Goal: Information Seeking & Learning: Learn about a topic

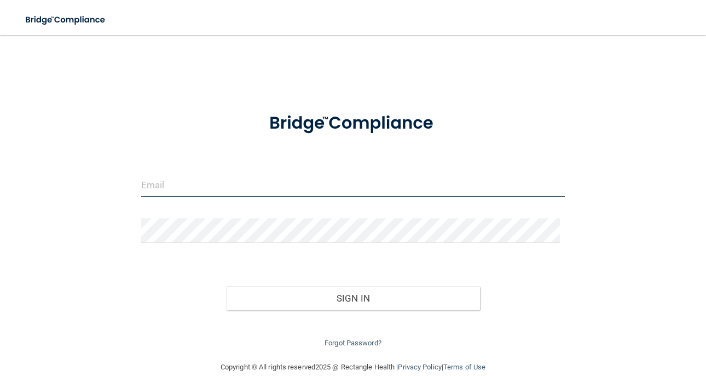
click at [280, 190] on input "email" at bounding box center [352, 184] width 423 height 25
type input "[EMAIL_ADDRESS][DOMAIN_NAME]"
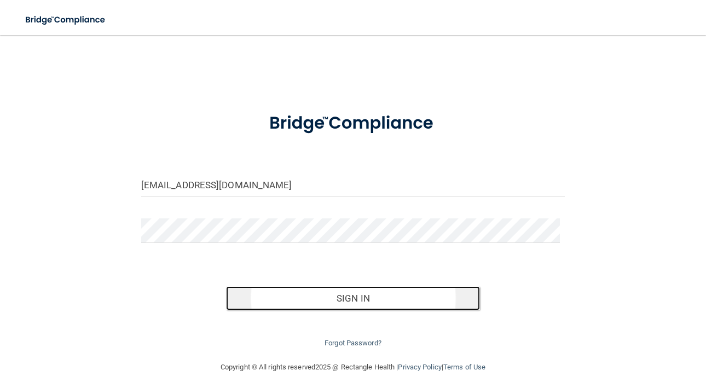
click at [269, 298] on button "Sign In" at bounding box center [353, 298] width 254 height 24
click at [288, 299] on button "Sign In" at bounding box center [353, 298] width 254 height 24
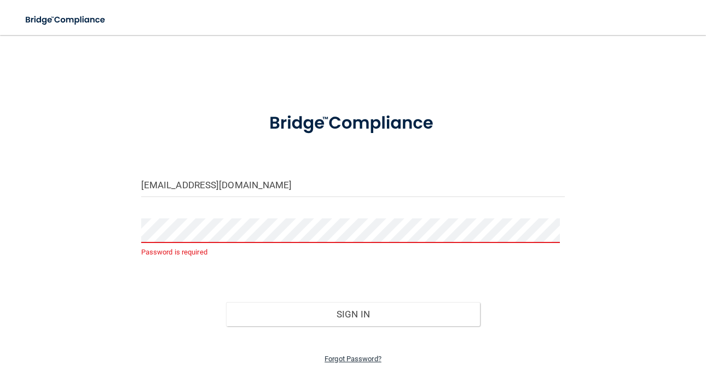
click at [367, 357] on link "Forgot Password?" at bounding box center [352, 359] width 57 height 8
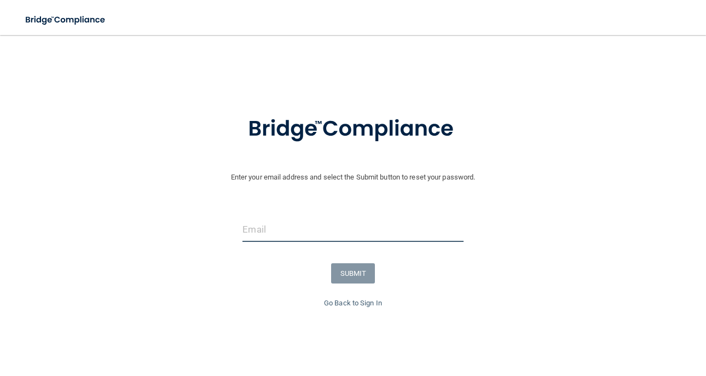
click at [277, 235] on input "email" at bounding box center [352, 229] width 220 height 25
click at [302, 226] on input "email" at bounding box center [352, 229] width 220 height 25
type input "[EMAIL_ADDRESS][DOMAIN_NAME]"
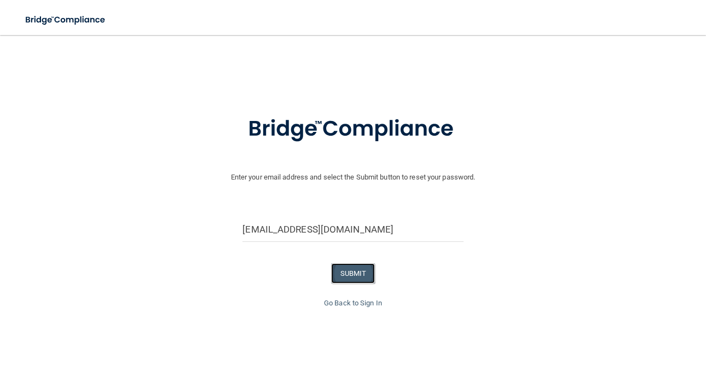
click at [343, 268] on button "SUBMIT" at bounding box center [353, 273] width 44 height 20
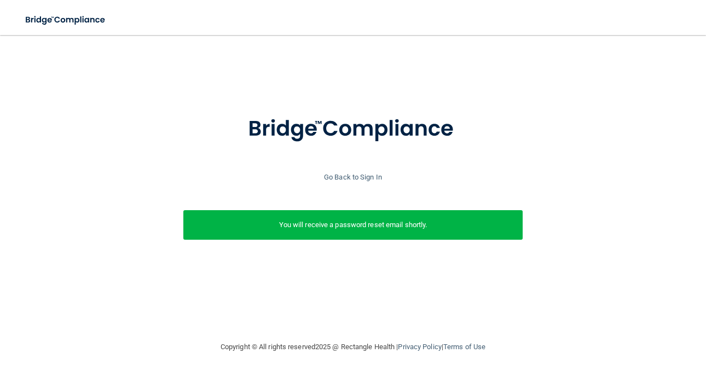
click at [350, 224] on p "You will receive a password reset email shortly." at bounding box center [352, 224] width 323 height 13
click at [352, 178] on link "Go Back to Sign In" at bounding box center [353, 177] width 58 height 8
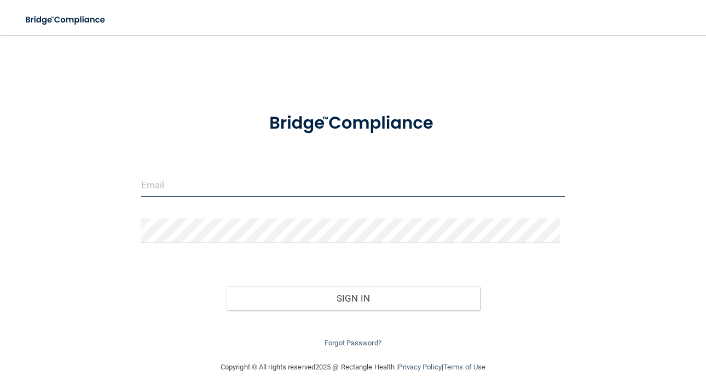
click at [263, 185] on input "email" at bounding box center [352, 184] width 423 height 25
type input "[EMAIL_ADDRESS][DOMAIN_NAME]"
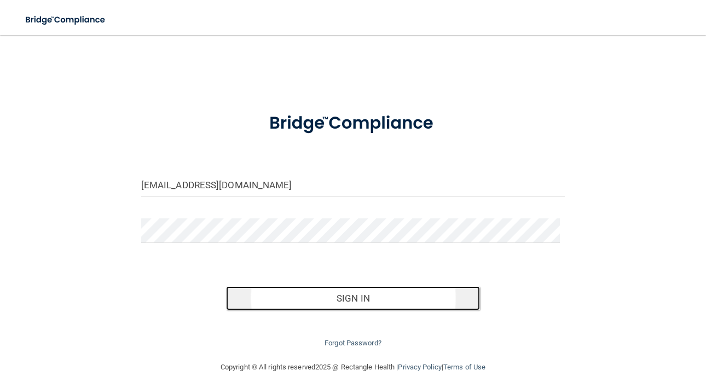
click at [320, 296] on button "Sign In" at bounding box center [353, 298] width 254 height 24
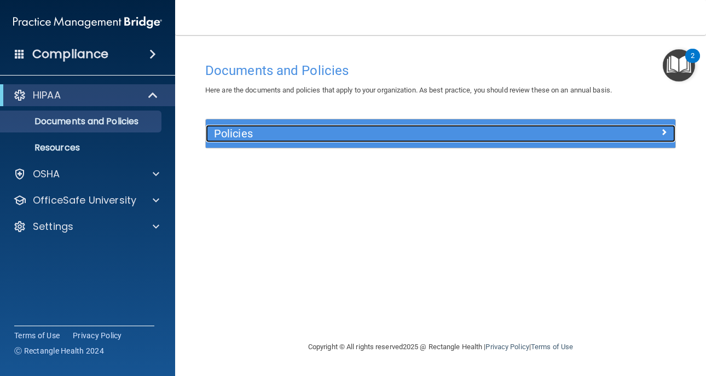
click at [458, 129] on h5 "Policies" at bounding box center [382, 133] width 336 height 12
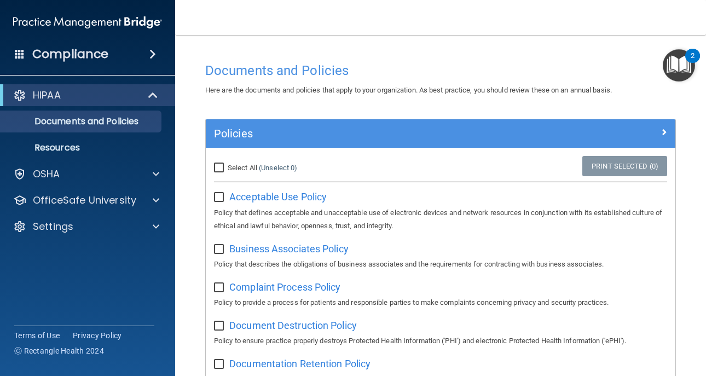
click at [219, 165] on input "Select All (Unselect 0) Unselect All" at bounding box center [220, 168] width 13 height 9
checkbox input "true"
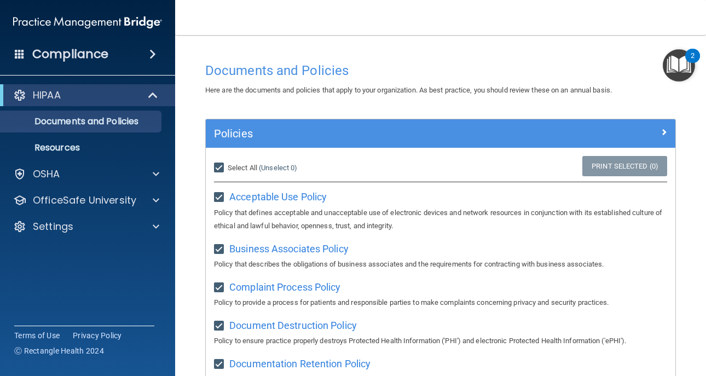
checkbox input "true"
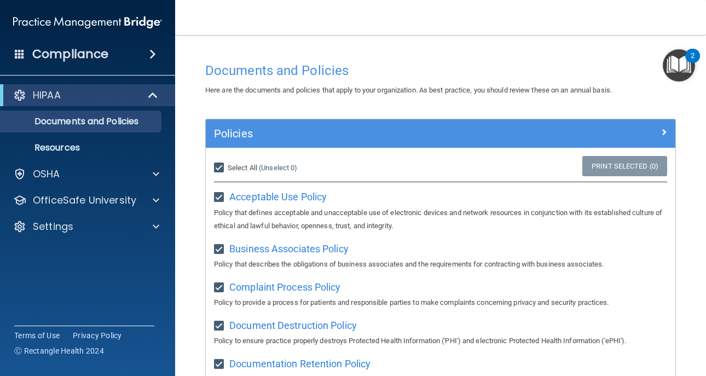
checkbox input "true"
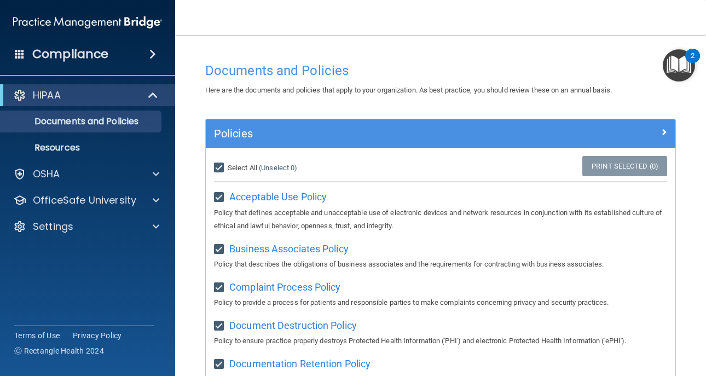
checkbox input "true"
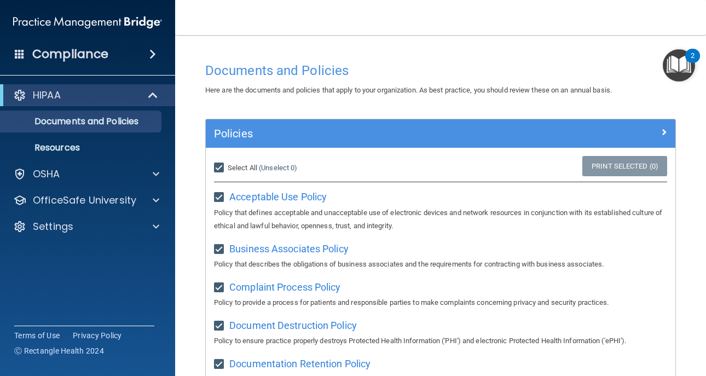
checkbox input "true"
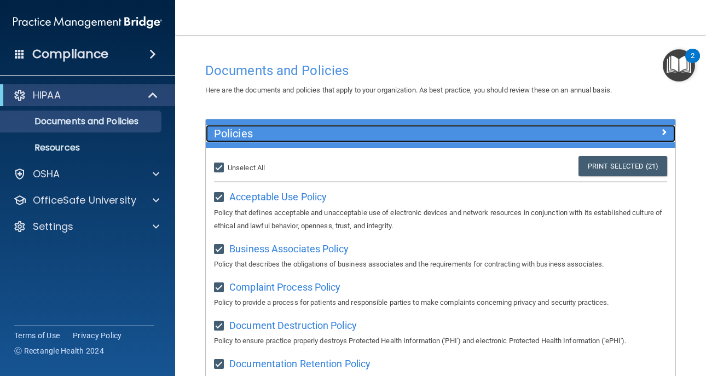
click at [660, 126] on span at bounding box center [663, 131] width 7 height 13
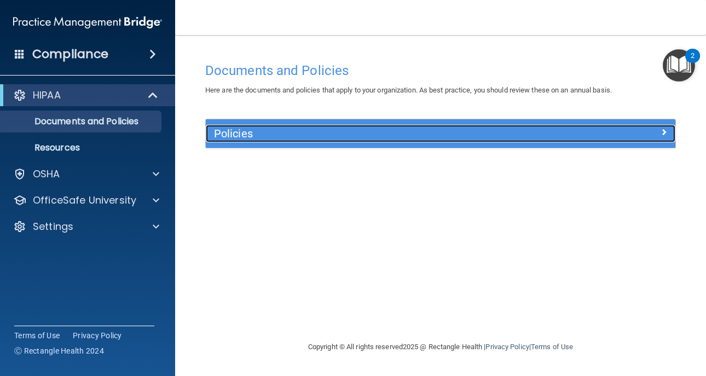
click at [662, 131] on span at bounding box center [663, 131] width 7 height 13
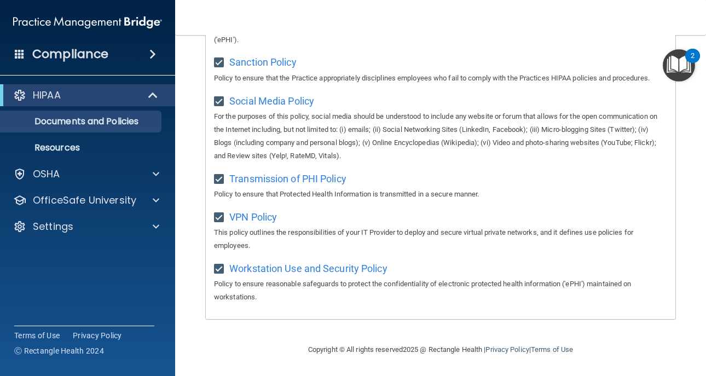
scroll to position [879, 0]
click at [132, 116] on p "Documents and Policies" at bounding box center [81, 121] width 149 height 11
click at [146, 124] on p "Documents and Policies" at bounding box center [81, 121] width 149 height 11
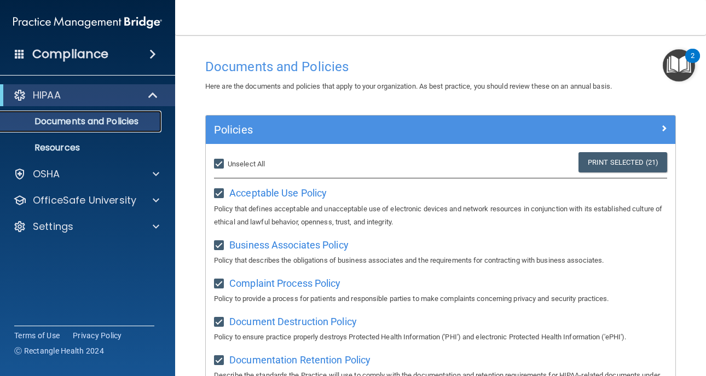
scroll to position [0, 0]
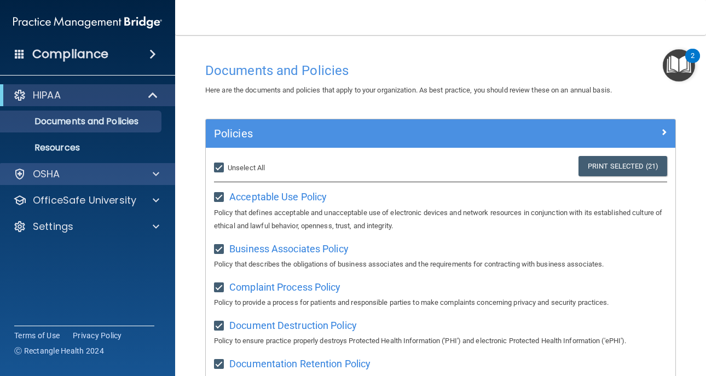
click at [63, 167] on div "OSHA" at bounding box center [88, 174] width 176 height 22
click at [159, 172] on span at bounding box center [156, 173] width 7 height 13
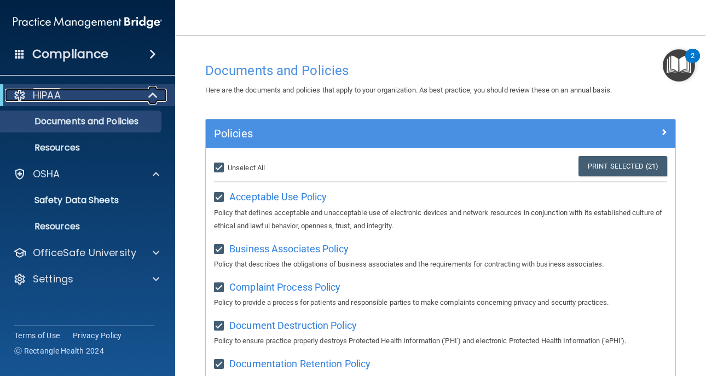
click at [149, 96] on span at bounding box center [153, 95] width 9 height 13
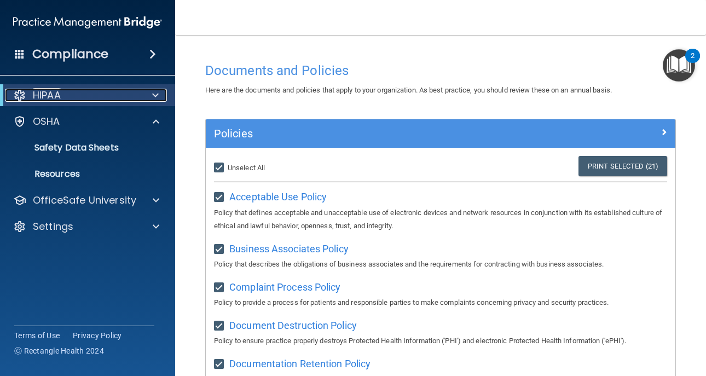
click at [153, 95] on span at bounding box center [155, 95] width 7 height 13
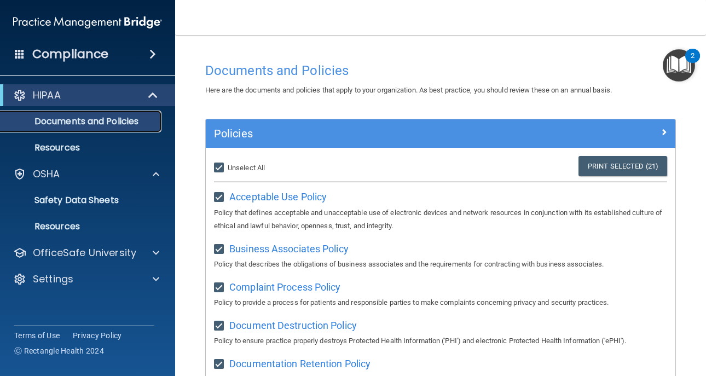
click at [139, 117] on p "Documents and Policies" at bounding box center [81, 121] width 149 height 11
click at [69, 149] on p "Resources" at bounding box center [81, 147] width 149 height 11
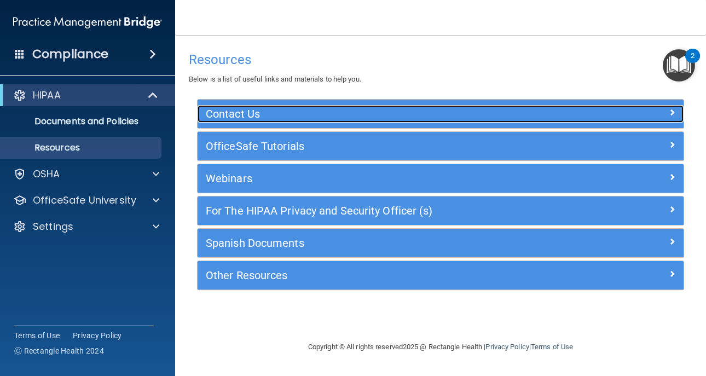
click at [667, 112] on div at bounding box center [622, 111] width 121 height 13
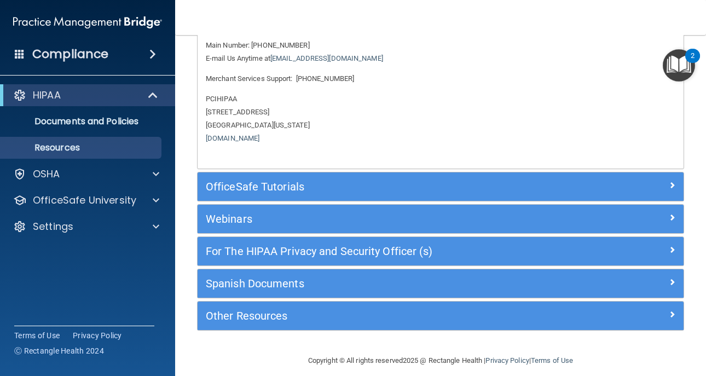
scroll to position [117, 0]
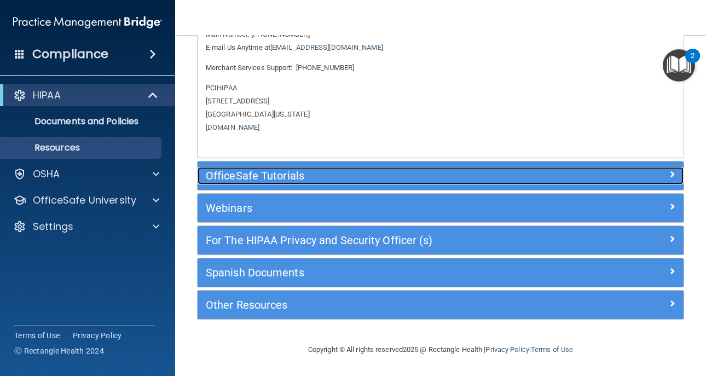
click at [669, 175] on span at bounding box center [672, 173] width 7 height 13
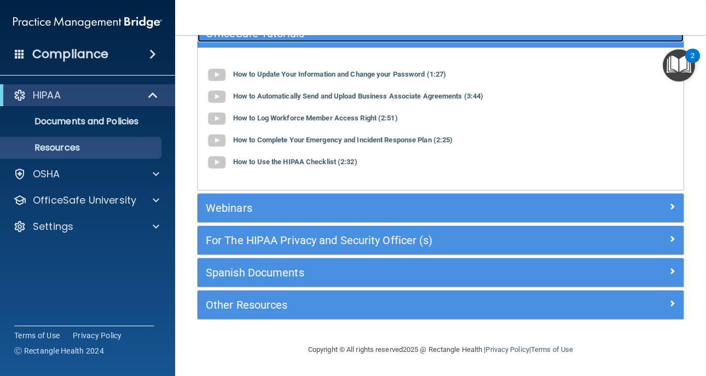
scroll to position [113, 0]
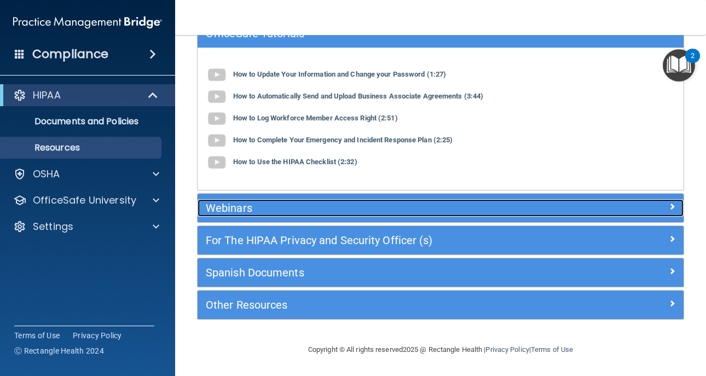
click at [652, 208] on div at bounding box center [622, 205] width 121 height 13
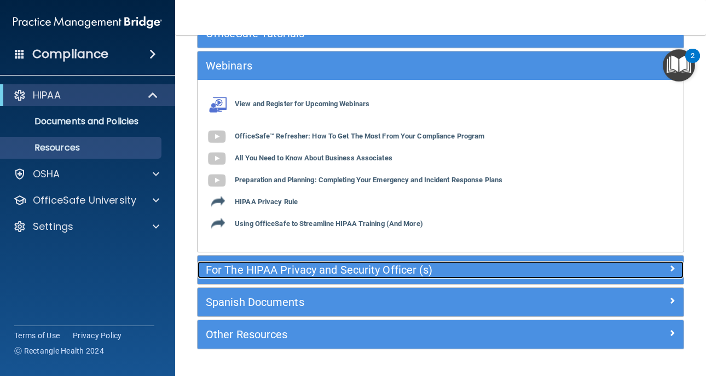
click at [652, 261] on div at bounding box center [622, 267] width 121 height 13
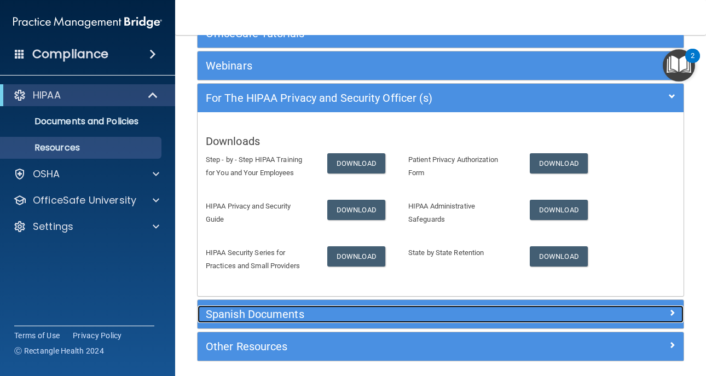
click at [642, 309] on div at bounding box center [622, 311] width 121 height 13
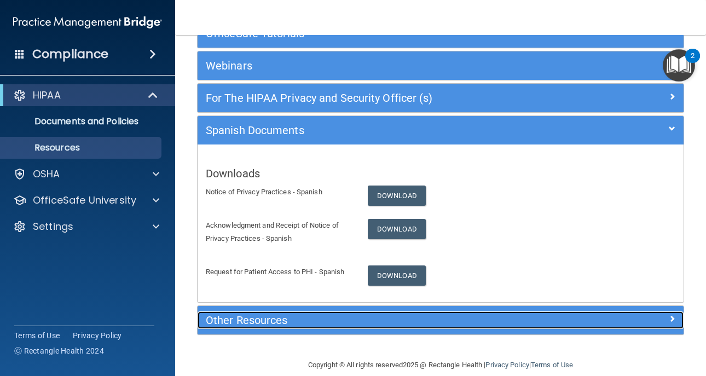
click at [642, 313] on div at bounding box center [622, 317] width 121 height 13
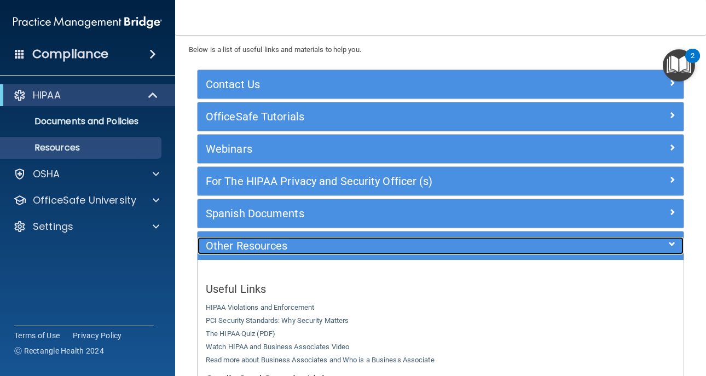
scroll to position [3, 0]
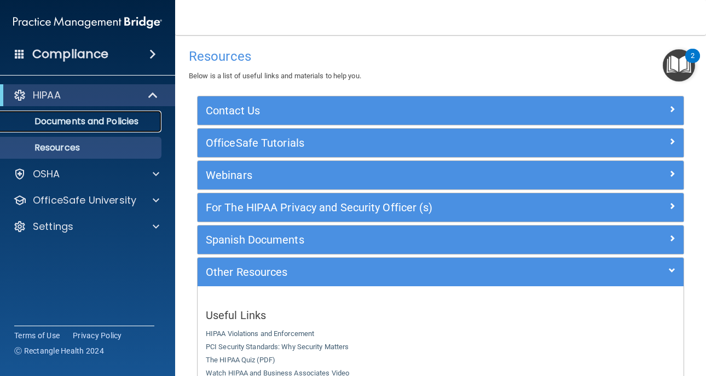
click at [142, 120] on p "Documents and Policies" at bounding box center [81, 121] width 149 height 11
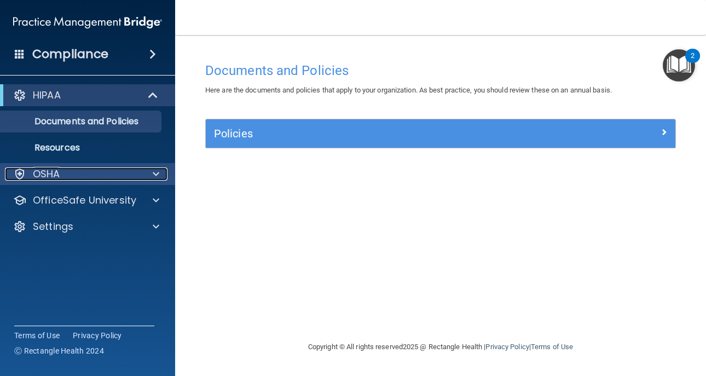
click at [152, 171] on div at bounding box center [154, 173] width 27 height 13
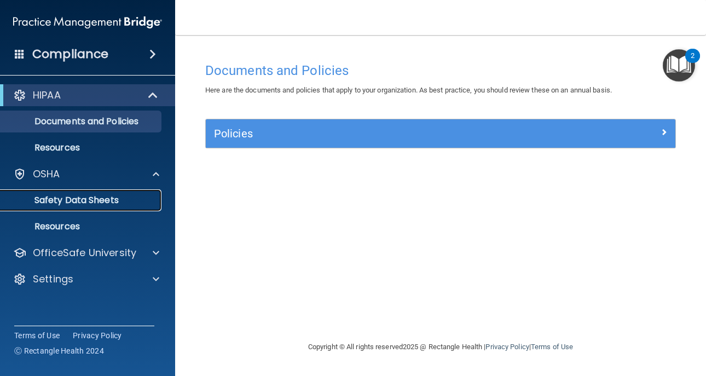
click at [133, 200] on p "Safety Data Sheets" at bounding box center [81, 200] width 149 height 11
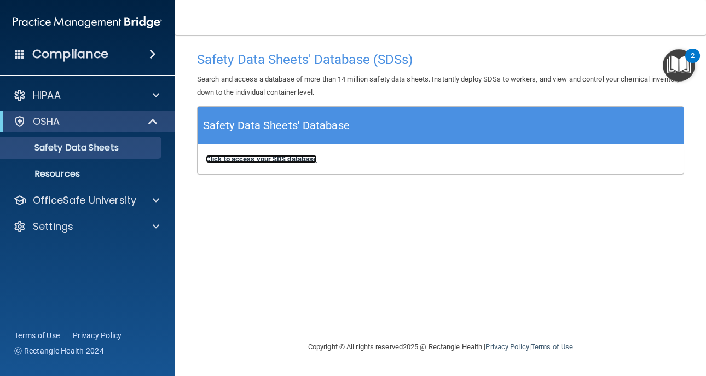
click at [303, 159] on b "Click to access your SDS database" at bounding box center [261, 159] width 111 height 8
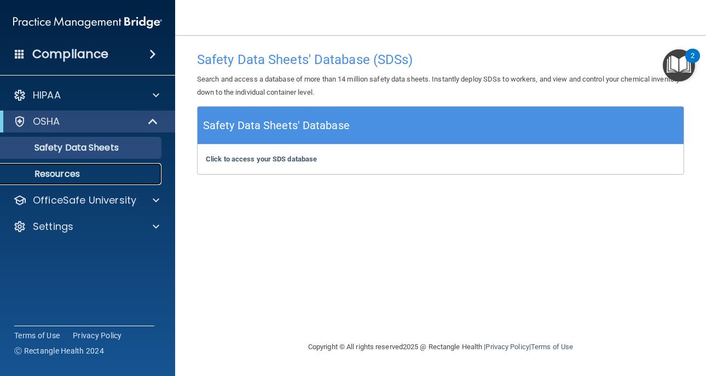
click at [83, 170] on p "Resources" at bounding box center [81, 174] width 149 height 11
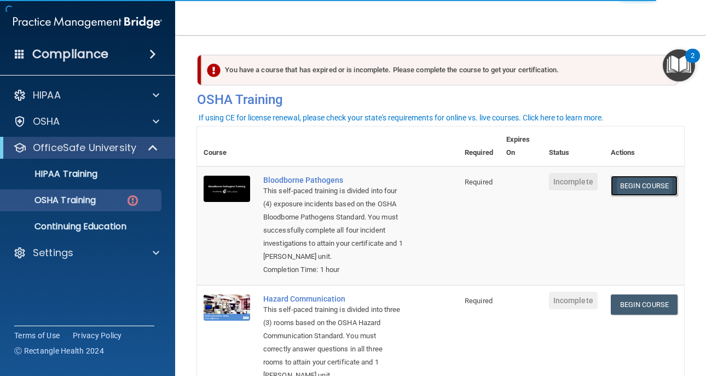
click at [617, 186] on link "Begin Course" at bounding box center [644, 186] width 67 height 20
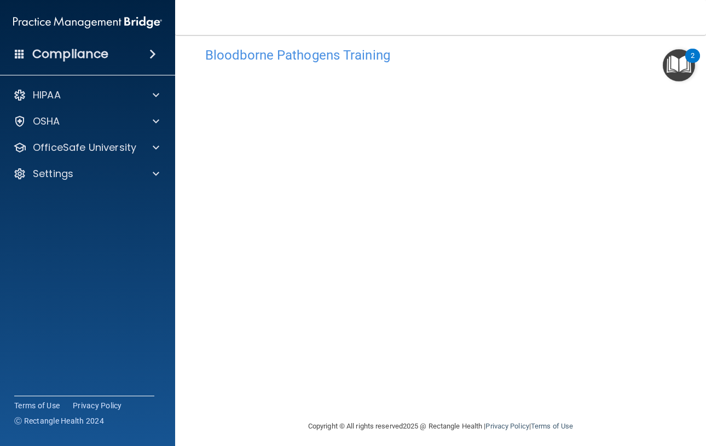
scroll to position [22, 0]
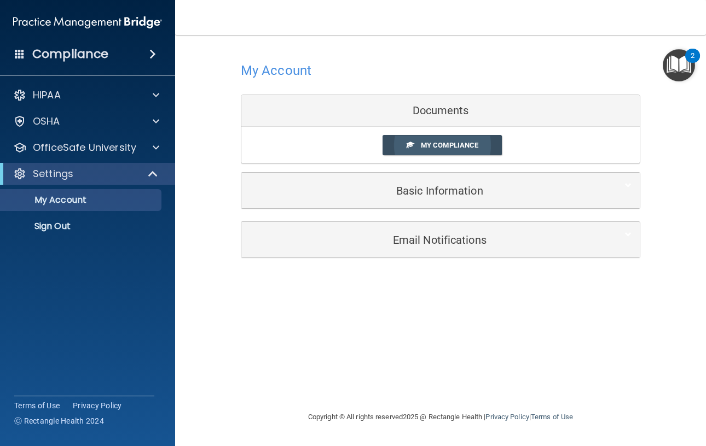
click at [420, 147] on link "My Compliance" at bounding box center [442, 145] width 120 height 20
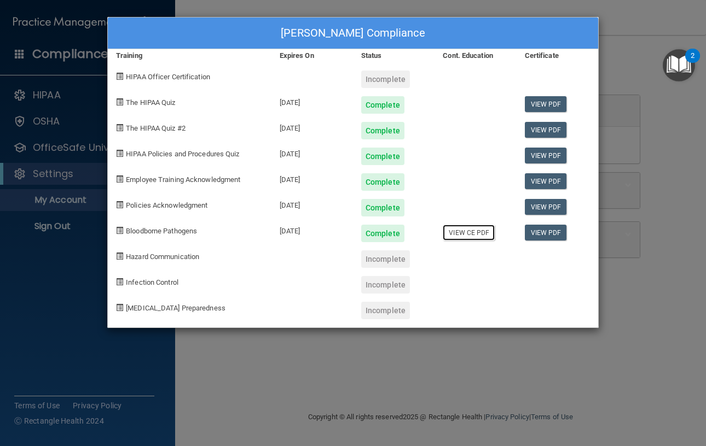
click at [463, 230] on link "View CE PDF" at bounding box center [469, 233] width 52 height 16
click at [186, 257] on span "Hazard Communication" at bounding box center [162, 257] width 73 height 8
click at [479, 234] on link "View CE PDF" at bounding box center [469, 233] width 52 height 16
click at [43, 309] on div "Nancy Gaenzle's Compliance Training Expires On Status Cont. Education Certifica…" at bounding box center [353, 223] width 706 height 446
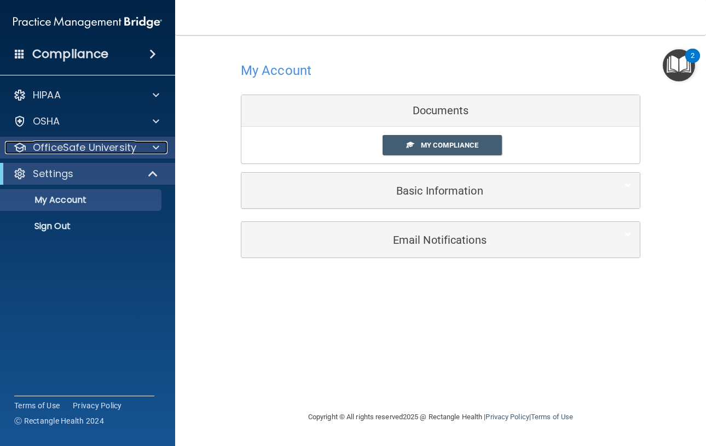
click at [122, 150] on p "OfficeSafe University" at bounding box center [84, 147] width 103 height 13
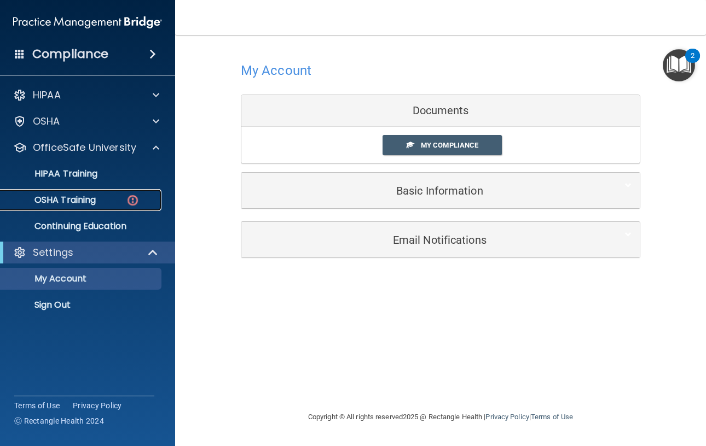
click at [88, 200] on p "OSHA Training" at bounding box center [51, 200] width 89 height 11
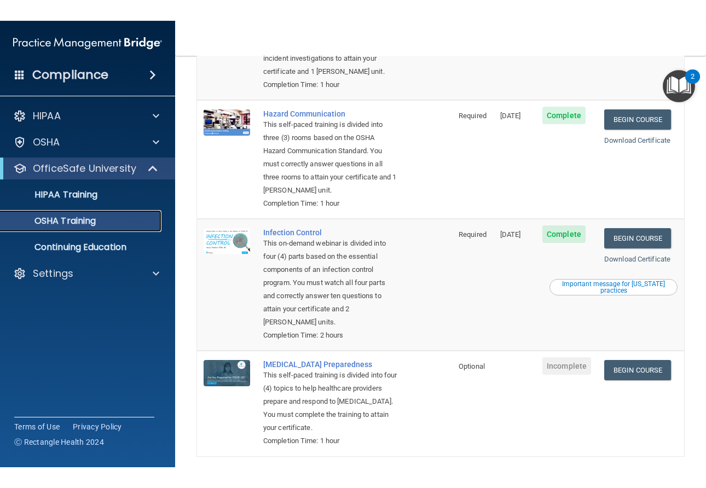
scroll to position [219, 0]
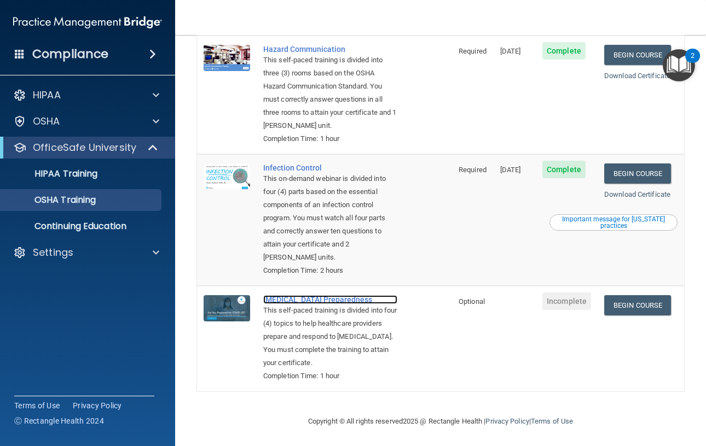
click at [306, 300] on div "COVID-19 Preparedness" at bounding box center [330, 299] width 134 height 9
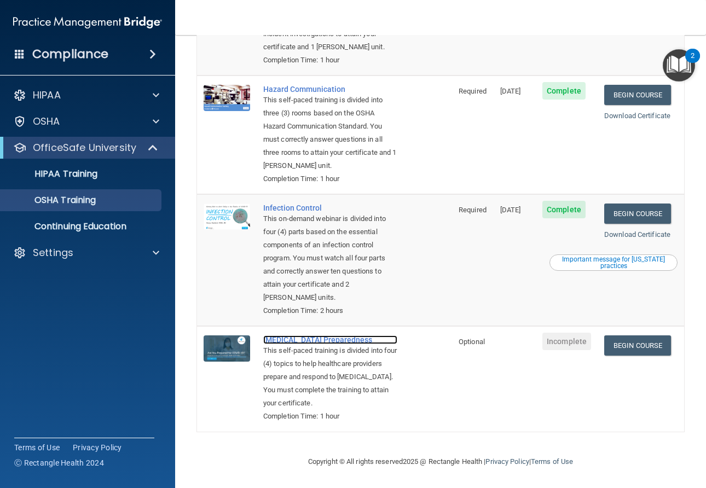
scroll to position [182, 0]
click at [312, 341] on div "COVID-19 Preparedness" at bounding box center [330, 339] width 134 height 9
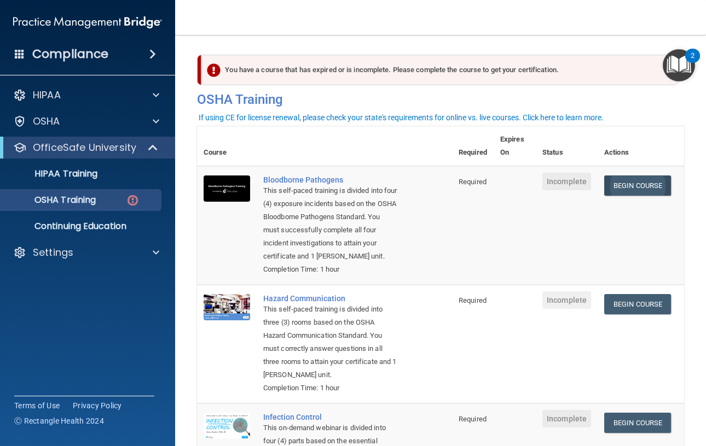
click at [629, 191] on link "Begin Course" at bounding box center [637, 186] width 67 height 20
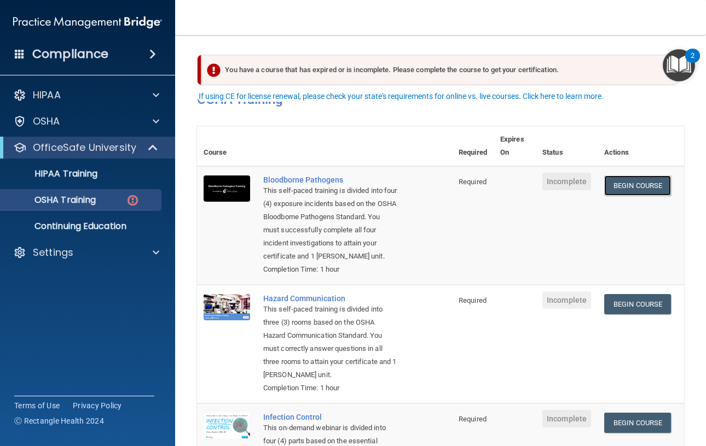
scroll to position [55, 0]
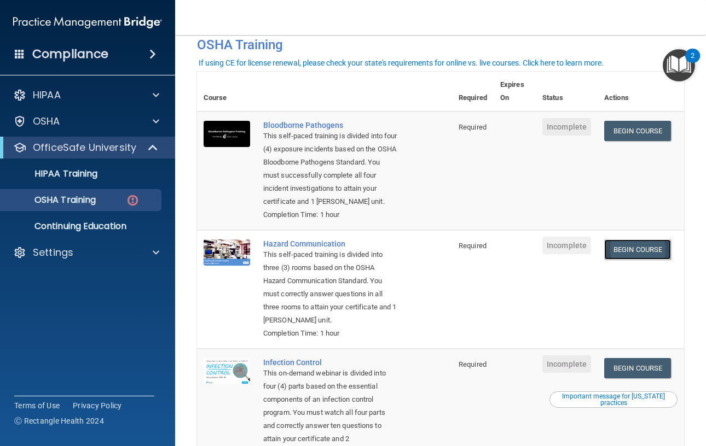
click at [636, 260] on link "Begin Course" at bounding box center [637, 250] width 67 height 20
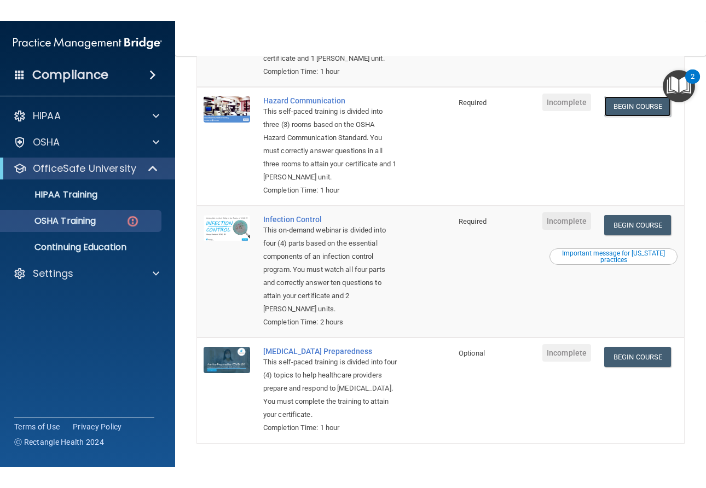
scroll to position [267, 0]
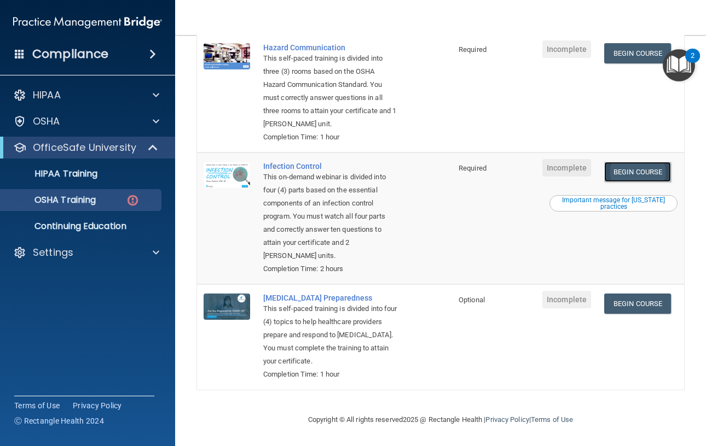
click at [630, 173] on link "Begin Course" at bounding box center [637, 172] width 67 height 20
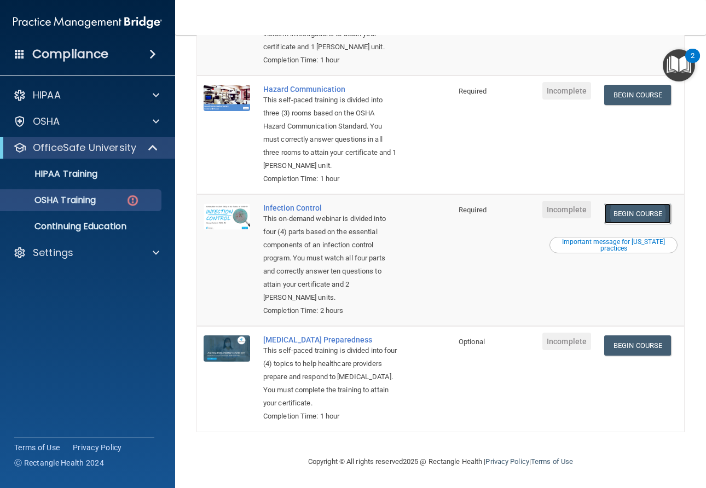
scroll to position [225, 0]
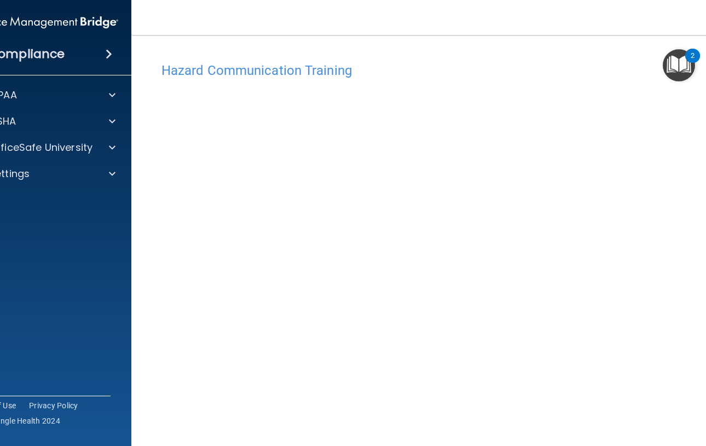
scroll to position [47, 0]
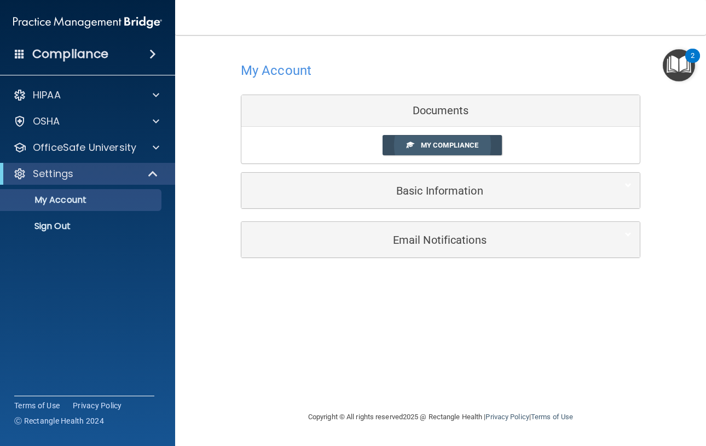
click at [439, 142] on span "My Compliance" at bounding box center [449, 145] width 57 height 8
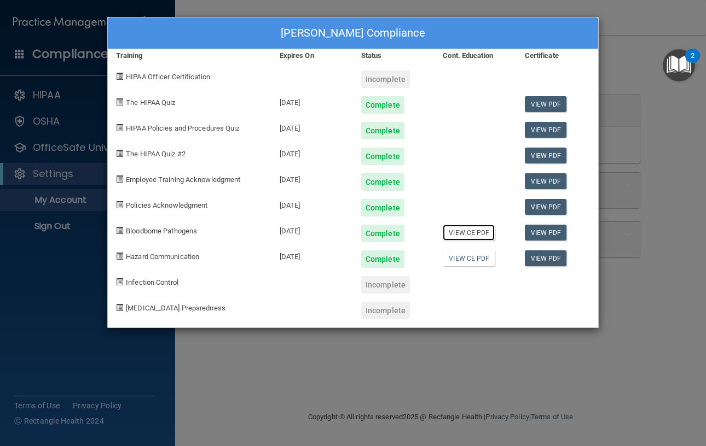
click at [472, 235] on link "View CE PDF" at bounding box center [469, 233] width 52 height 16
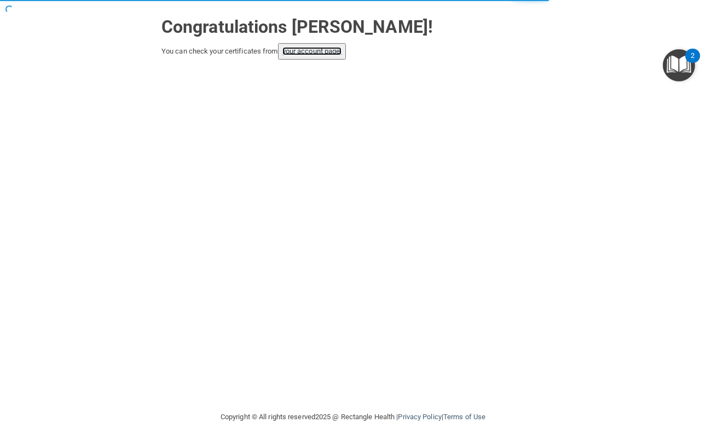
click at [313, 52] on link "your account page!" at bounding box center [312, 51] width 60 height 8
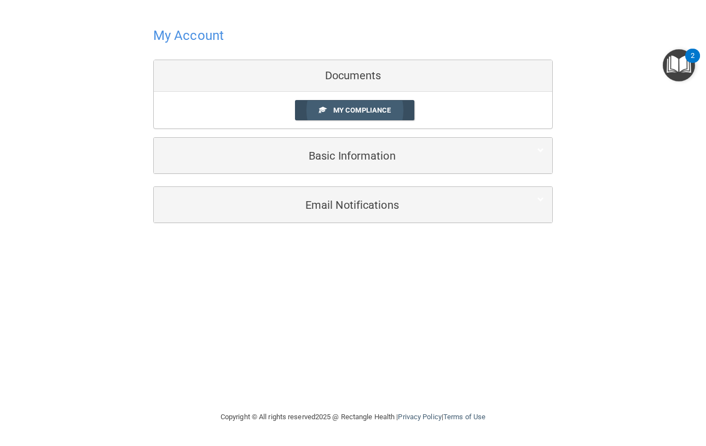
click at [358, 109] on span "My Compliance" at bounding box center [361, 110] width 57 height 8
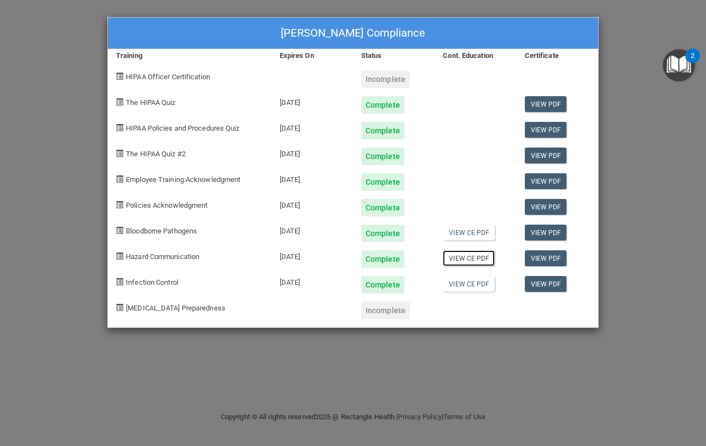
click at [477, 259] on link "View CE PDF" at bounding box center [469, 259] width 52 height 16
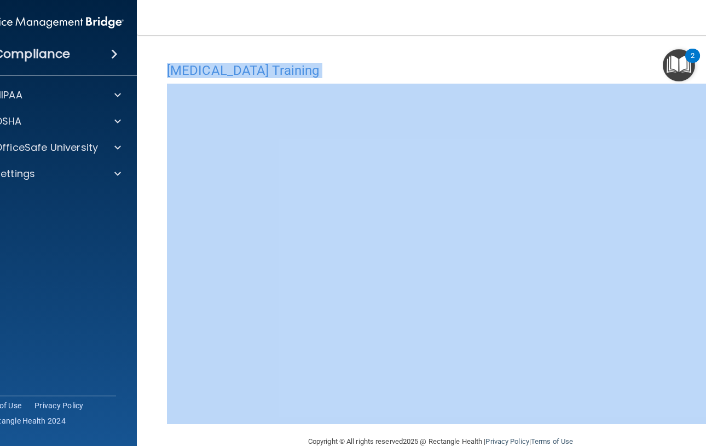
click at [462, 81] on div "[MEDICAL_DATA] Training" at bounding box center [441, 70] width 564 height 27
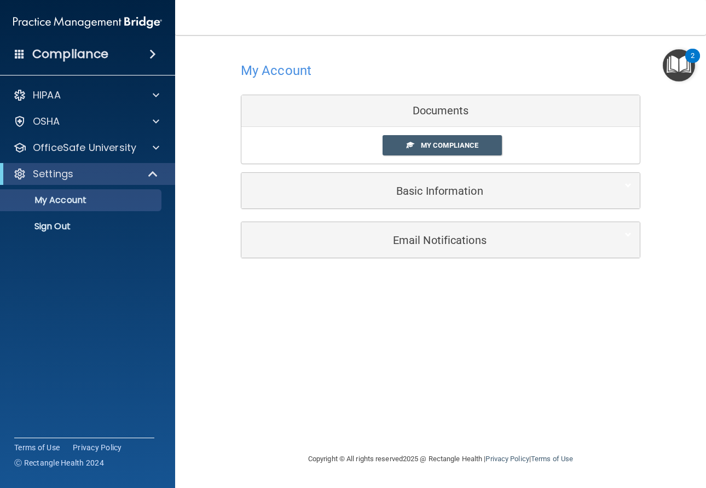
click at [416, 142] on link "My Compliance" at bounding box center [442, 145] width 120 height 20
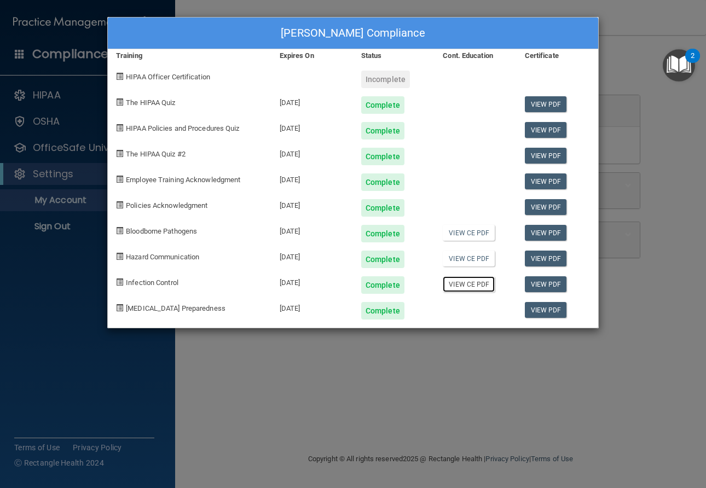
click at [456, 286] on link "View CE PDF" at bounding box center [469, 284] width 52 height 16
click at [546, 308] on link "View PDF" at bounding box center [546, 310] width 42 height 16
